Goal: Task Accomplishment & Management: Manage account settings

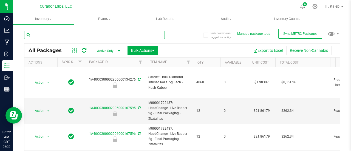
click at [63, 38] on input "text" at bounding box center [94, 35] width 141 height 8
paste input "SafeBet - Bulk Resin Infused Rolls .5g - PteroJackTyl"
type input "SafeBet - Bulk Resin Infused Rolls .5g - PteroJackTyl"
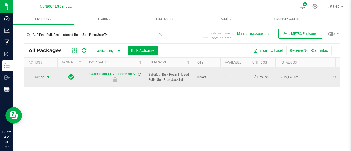
click at [47, 75] on span "select" at bounding box center [48, 77] width 4 height 4
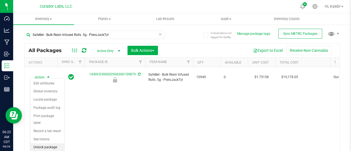
click at [47, 145] on li "Unlock package" at bounding box center [47, 148] width 34 height 8
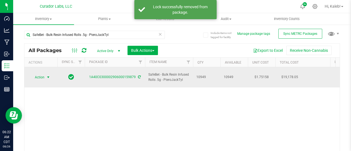
click at [48, 75] on span "select" at bounding box center [48, 77] width 4 height 4
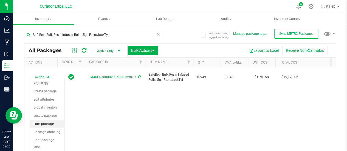
click at [42, 123] on li "Lock package" at bounding box center [47, 124] width 34 height 8
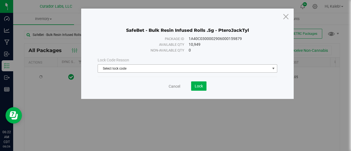
click at [111, 65] on span "Select lock code" at bounding box center [184, 69] width 172 height 8
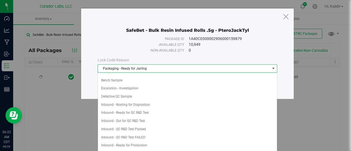
scroll to position [165, 0]
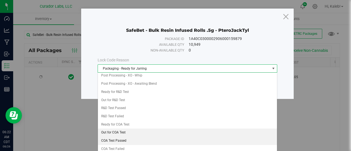
click at [115, 137] on li "COA Test Passed" at bounding box center [188, 141] width 180 height 8
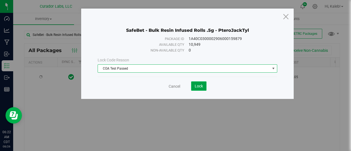
click at [199, 86] on span "Lock" at bounding box center [199, 86] width 8 height 4
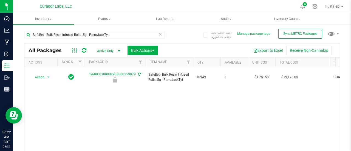
click at [345, 82] on div "Include items not tagged for facility Manage package tags Sync METRC Packages S…" at bounding box center [182, 107] width 338 height 167
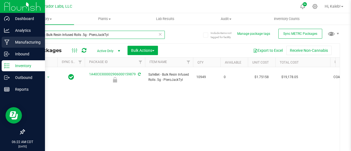
drag, startPoint x: 58, startPoint y: 40, endPoint x: 9, endPoint y: 41, distance: 48.3
click at [9, 41] on div "Dashboard Analytics Manufacturing Inbound Inventory Outbound Reports 06:22 AM C…" at bounding box center [175, 75] width 351 height 151
paste input "2906000159877"
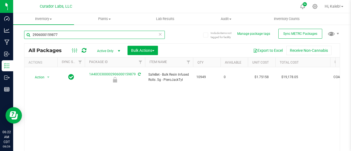
type input "2906000159877"
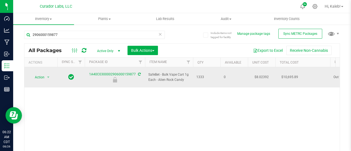
click at [52, 74] on div "Action Action Edit attributes Global inventory Locate package Package audit log…" at bounding box center [41, 78] width 26 height 8
click at [48, 75] on span "select" at bounding box center [48, 77] width 4 height 4
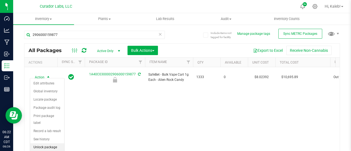
click at [48, 145] on li "Unlock package" at bounding box center [47, 148] width 34 height 8
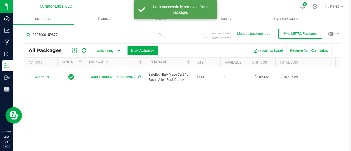
click at [40, 74] on span "Action" at bounding box center [37, 78] width 15 height 8
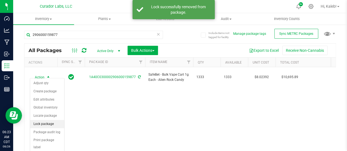
click at [43, 124] on li "Lock package" at bounding box center [47, 124] width 34 height 8
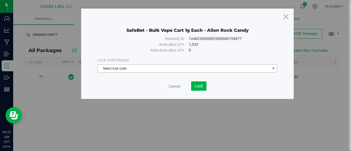
click at [133, 68] on span "Select lock code" at bounding box center [184, 69] width 172 height 8
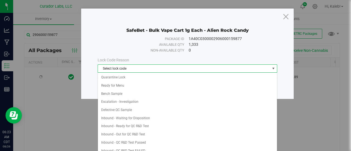
scroll to position [165, 0]
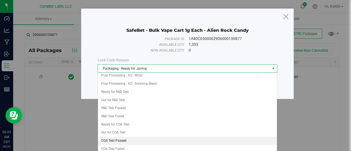
click at [115, 137] on li "COA Test Passed" at bounding box center [188, 141] width 180 height 8
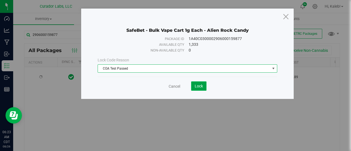
click at [203, 87] on span "Lock" at bounding box center [199, 86] width 8 height 4
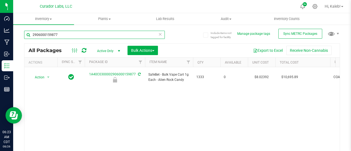
click at [115, 36] on input "2906000159877" at bounding box center [94, 35] width 141 height 8
paste input "0002906000159875"
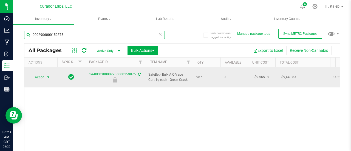
type input "0002906000159875"
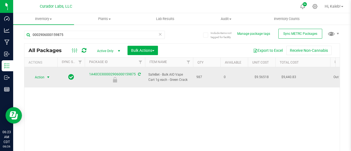
click at [42, 74] on span "Action" at bounding box center [37, 78] width 15 height 8
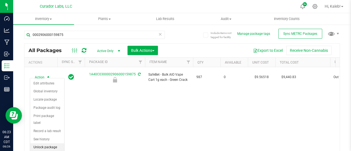
click at [49, 144] on li "Unlock package" at bounding box center [47, 148] width 34 height 8
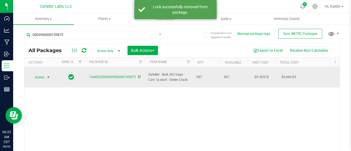
click at [39, 76] on span "Action" at bounding box center [37, 78] width 15 height 8
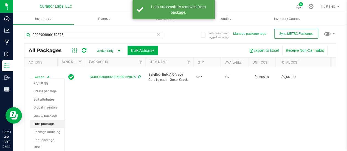
click at [36, 124] on li "Lock package" at bounding box center [47, 124] width 34 height 8
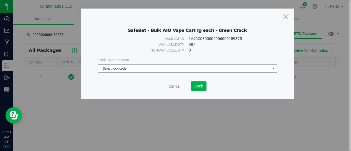
click at [130, 66] on span "Select lock code" at bounding box center [184, 69] width 172 height 8
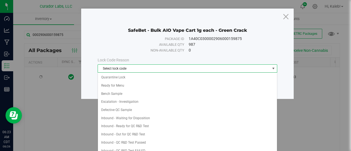
scroll to position [165, 0]
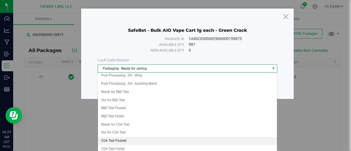
click at [122, 137] on li "COA Test Passed" at bounding box center [188, 141] width 180 height 8
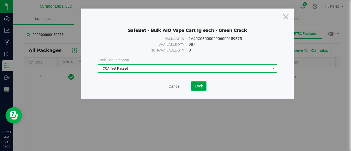
click at [201, 82] on button "Lock" at bounding box center [198, 86] width 15 height 9
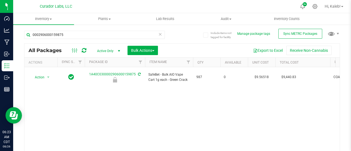
click at [323, 99] on div "Action Action Edit attributes Global inventory Locate package Package audit log…" at bounding box center [182, 114] width 316 height 95
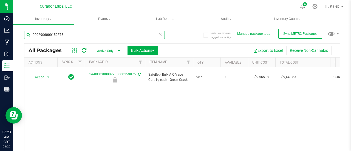
click at [76, 33] on input "0002906000159875" at bounding box center [94, 35] width 141 height 8
paste input "2906000159873"
type input "02906000159873"
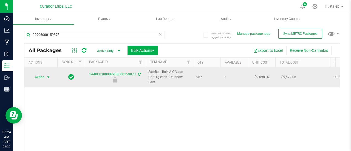
click at [44, 76] on span "Action" at bounding box center [37, 78] width 15 height 8
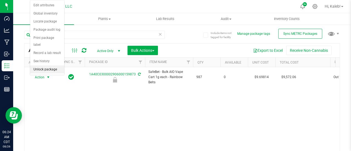
click at [49, 68] on li "Unlock package" at bounding box center [47, 70] width 34 height 8
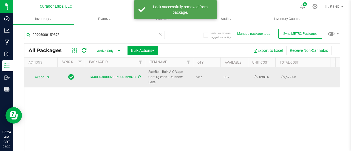
click at [42, 79] on span "Action" at bounding box center [37, 78] width 15 height 8
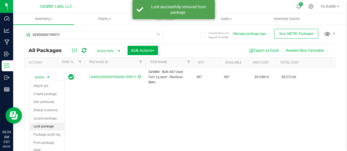
click at [42, 128] on li "Lock package" at bounding box center [47, 127] width 34 height 8
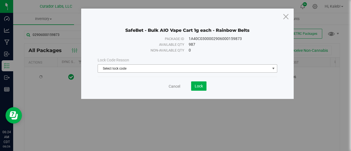
click at [111, 68] on span "Select lock code" at bounding box center [184, 69] width 172 height 8
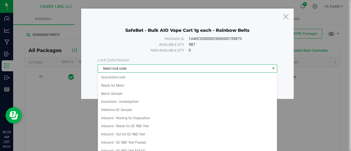
scroll to position [165, 0]
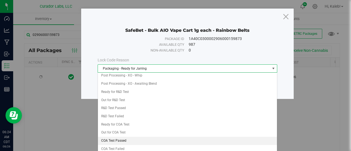
click at [125, 137] on li "COA Test Passed" at bounding box center [188, 141] width 180 height 8
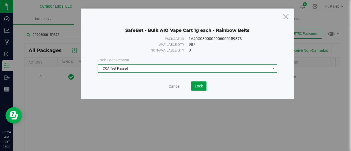
click at [199, 84] on span "Lock" at bounding box center [199, 86] width 8 height 4
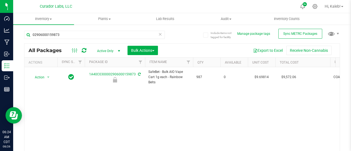
click at [336, 101] on div "All Packages Active Only Active Only Lab Samples Locked All External Internal B…" at bounding box center [182, 109] width 316 height 133
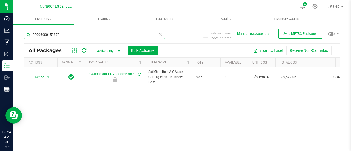
click at [57, 33] on input "02906000159873" at bounding box center [94, 35] width 141 height 8
paste input "906000159844"
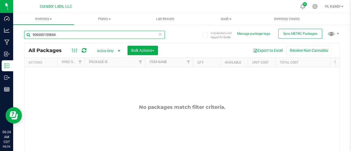
click at [32, 33] on input "906000159844" at bounding box center [94, 35] width 141 height 8
click at [51, 33] on input "906000159844" at bounding box center [94, 35] width 141 height 8
paste input "02906000159811"
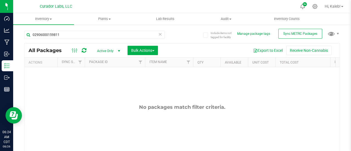
click at [344, 71] on div "Include items not tagged for facility Manage package tags Sync METRC Packages 0…" at bounding box center [182, 107] width 338 height 167
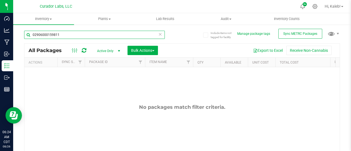
click at [54, 34] on input "02906000159811" at bounding box center [94, 35] width 141 height 8
paste input "2906000159819"
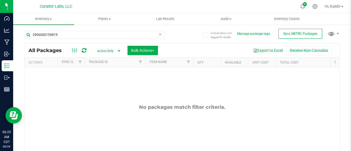
click at [345, 100] on div "Include items not tagged for facility Manage package tags Sync METRC Packages 2…" at bounding box center [182, 107] width 338 height 167
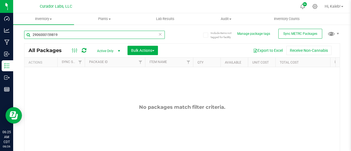
click at [49, 37] on input "2906000159819" at bounding box center [94, 35] width 141 height 8
paste input "6000159815"
click at [45, 35] on input "6000159815" at bounding box center [94, 35] width 141 height 8
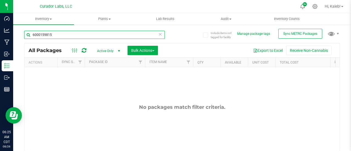
paste input "90"
type input "906000159815"
